Goal: Task Accomplishment & Management: Use online tool/utility

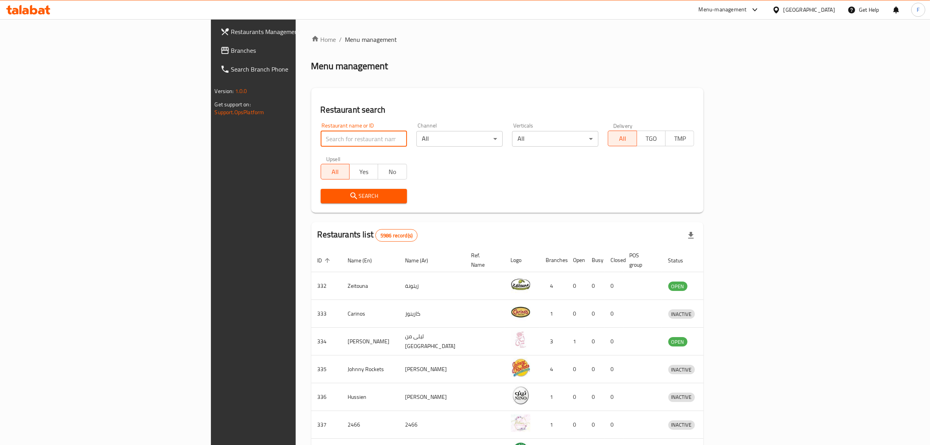
click at [321, 139] on input "search" at bounding box center [364, 139] width 86 height 16
paste input "Vitamin Veterinary Clinic - Pets Shop"
drag, startPoint x: 250, startPoint y: 139, endPoint x: 432, endPoint y: 126, distance: 182.6
click at [423, 131] on div "Restaurant name or ID Vitamin Veterinary Clinic - Pets Shop Restaurant name or …" at bounding box center [507, 163] width 383 height 90
type input "Vitamin Veterinary Clinic"
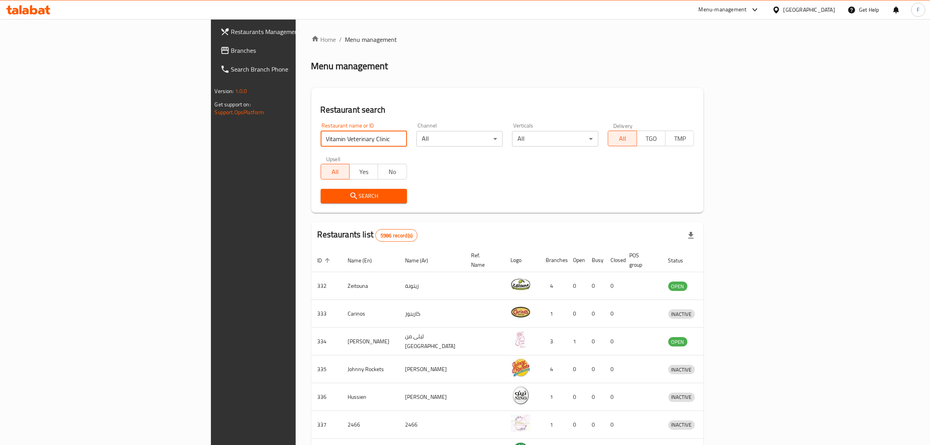
click button "Search" at bounding box center [364, 196] width 86 height 14
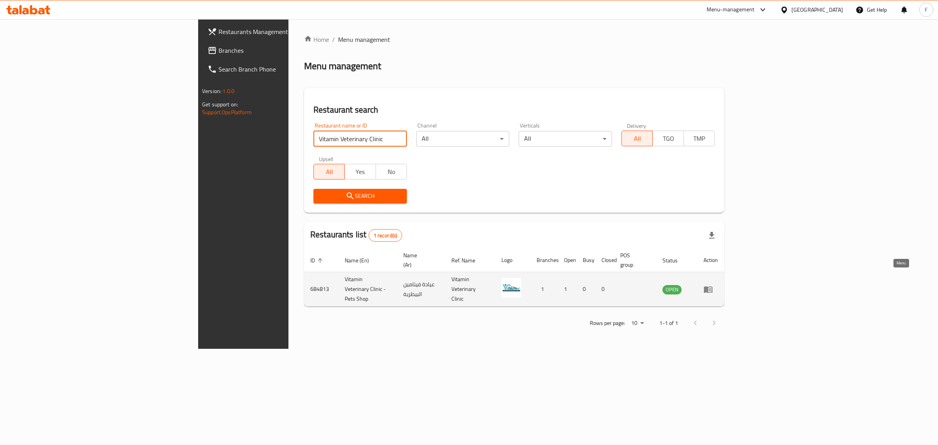
click at [713, 284] on icon "enhanced table" at bounding box center [707, 288] width 9 height 9
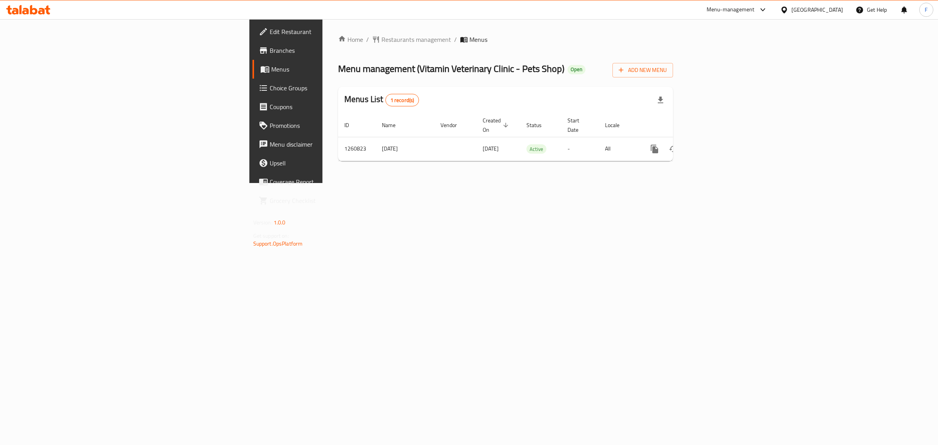
click at [271, 68] on span "Menus" at bounding box center [335, 68] width 129 height 9
click at [720, 145] on link "enhanced table" at bounding box center [710, 148] width 19 height 19
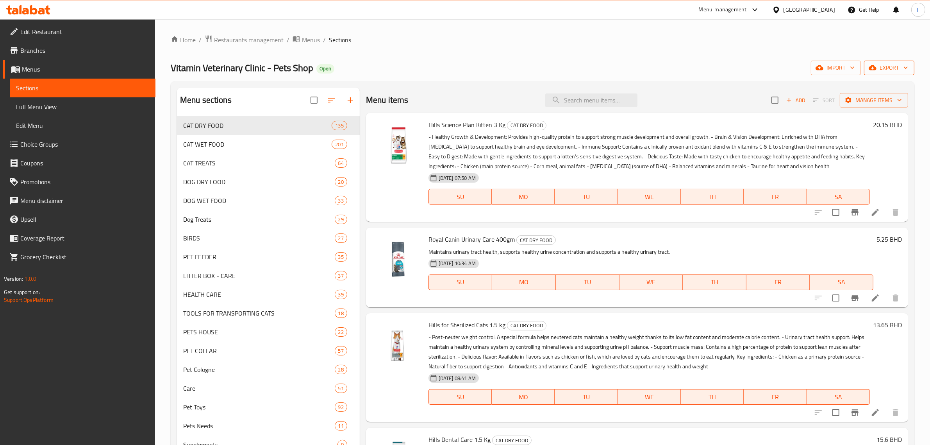
click at [887, 61] on button "export" at bounding box center [889, 68] width 50 height 14
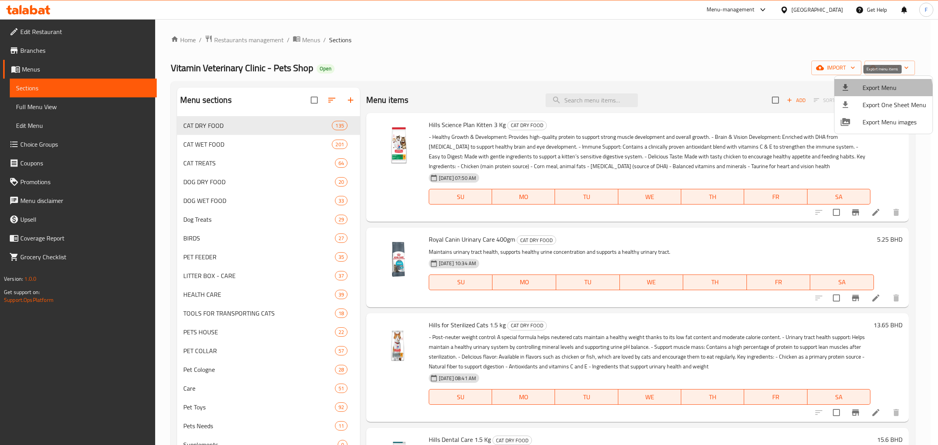
click at [881, 91] on span "Export Menu" at bounding box center [894, 87] width 64 height 9
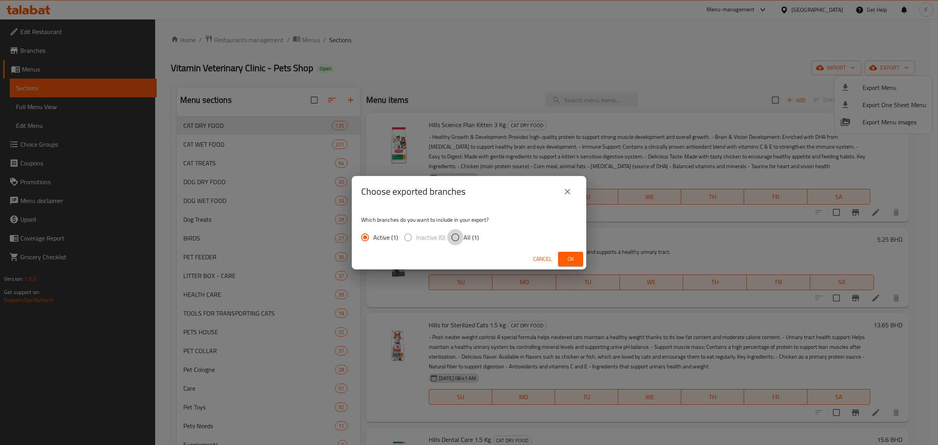
click at [454, 233] on input "All (1)" at bounding box center [455, 237] width 16 height 16
radio input "true"
click at [567, 256] on span "Ok" at bounding box center [570, 259] width 13 height 10
